Goal: Find specific page/section: Find specific page/section

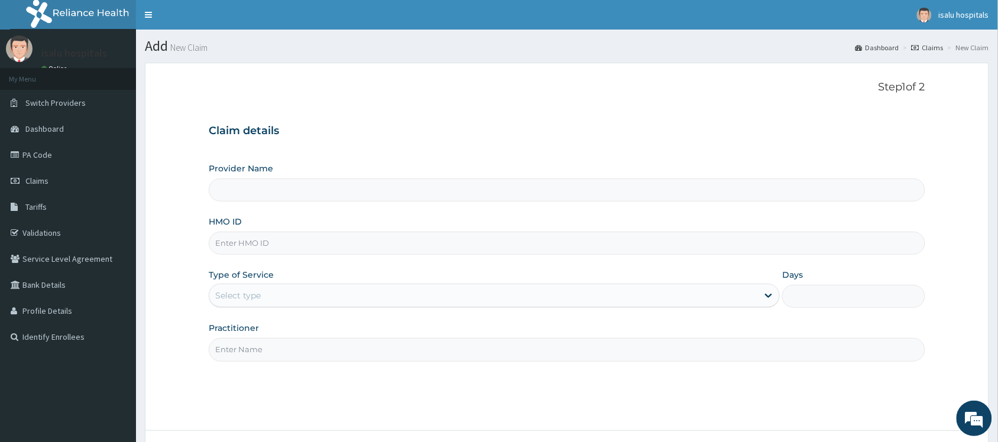
type input "Isalu Hospital Limited"
click at [21, 160] on link "PA Code" at bounding box center [68, 155] width 136 height 26
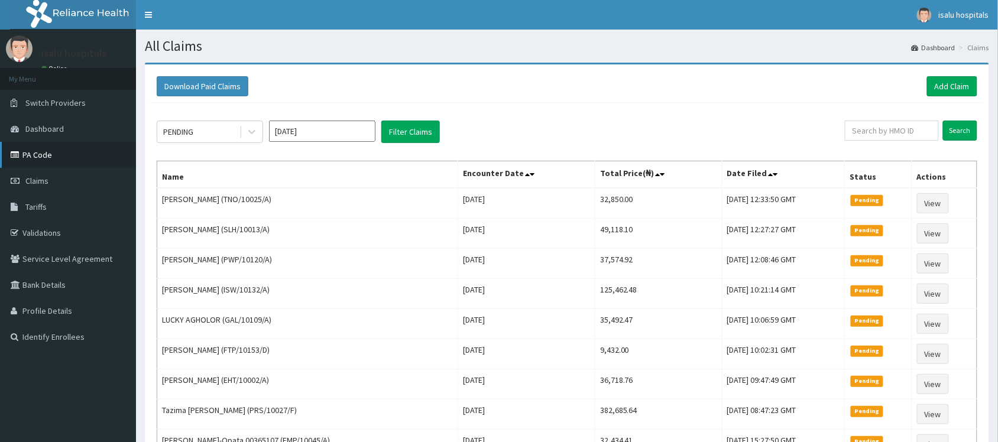
click at [49, 150] on link "PA Code" at bounding box center [68, 155] width 136 height 26
